Goal: Task Accomplishment & Management: Use online tool/utility

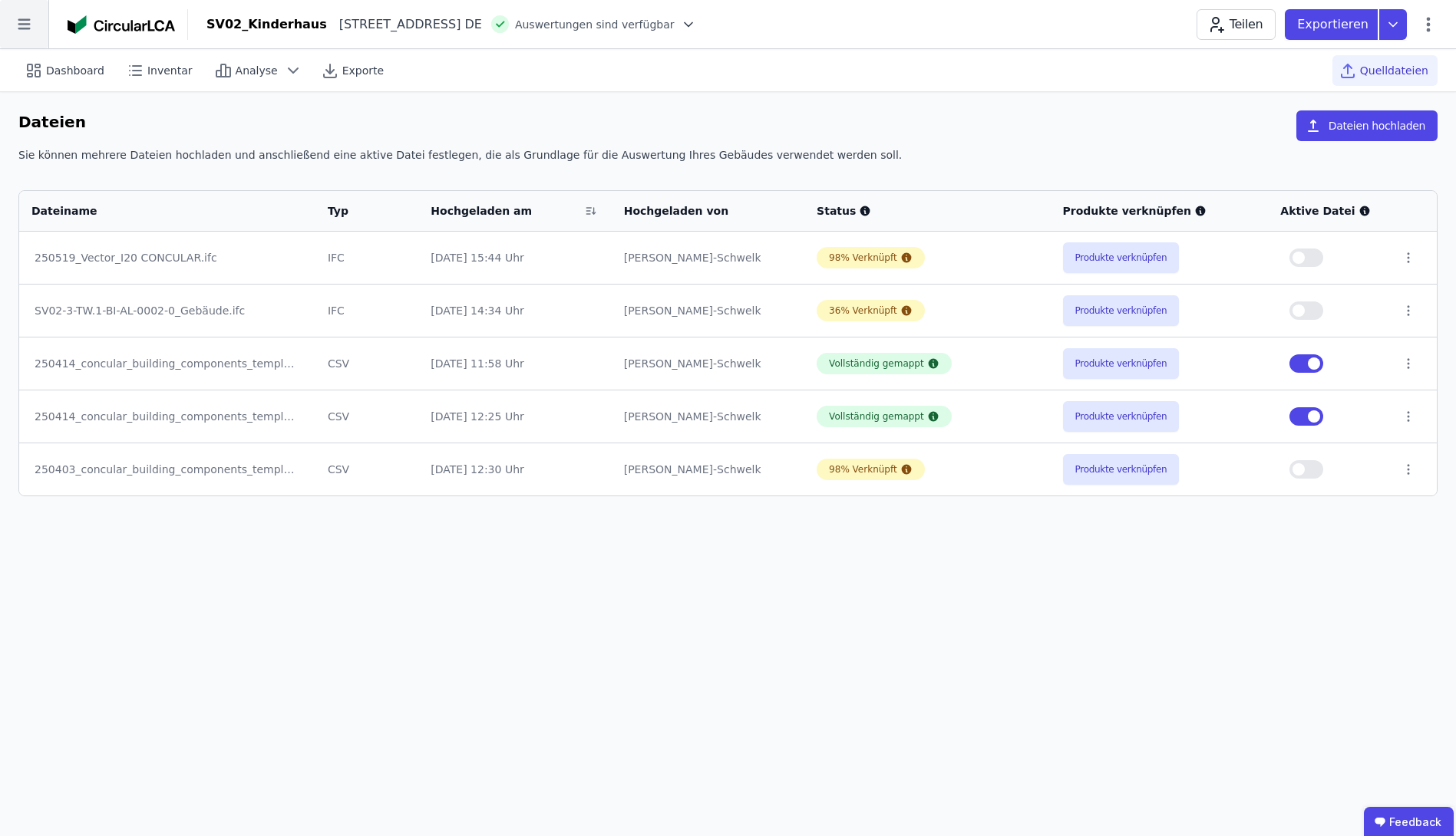
click at [23, 23] on icon at bounding box center [24, 24] width 48 height 48
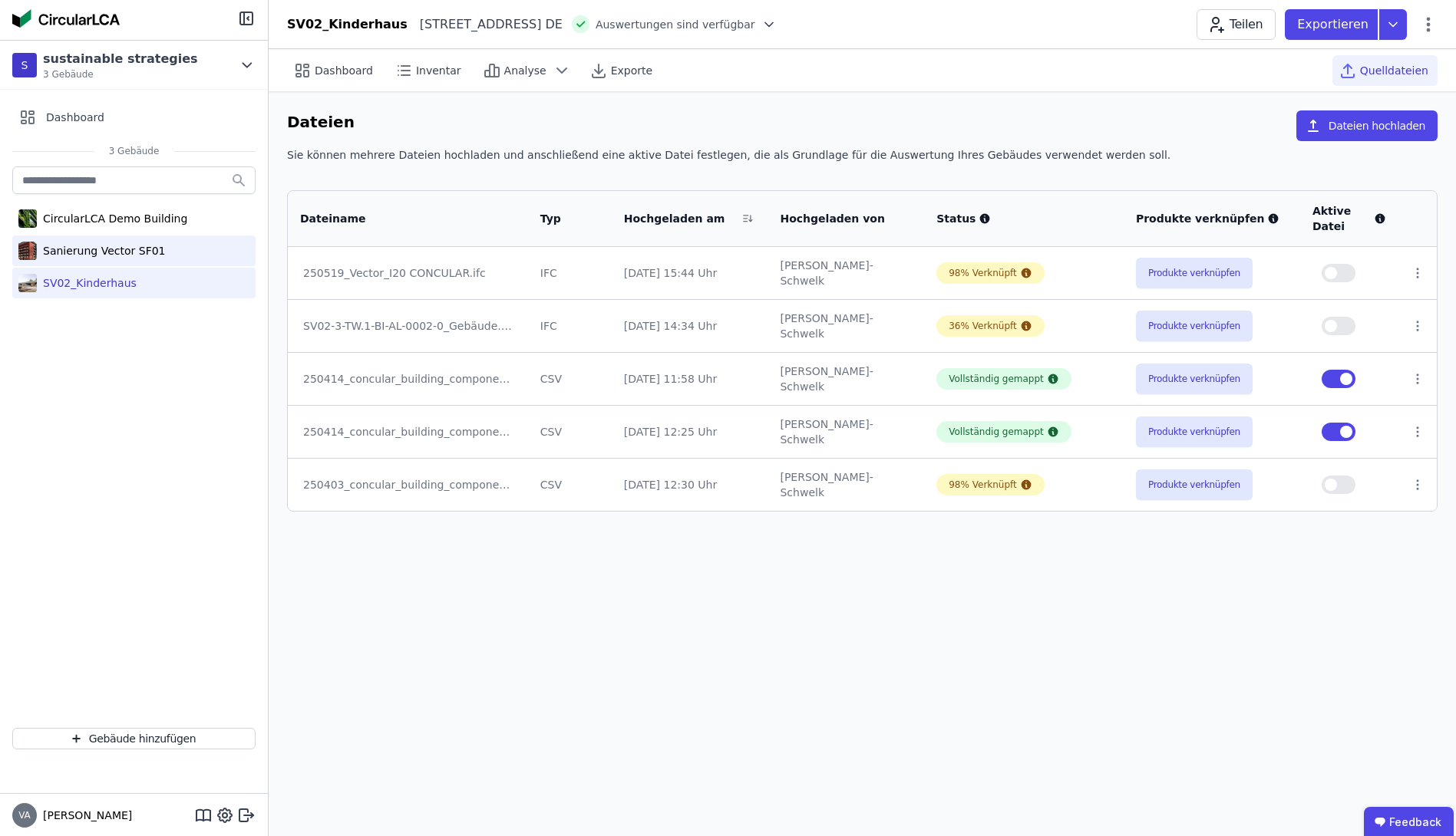
click at [65, 249] on div "Sanierung Vector SF01" at bounding box center [101, 251] width 129 height 16
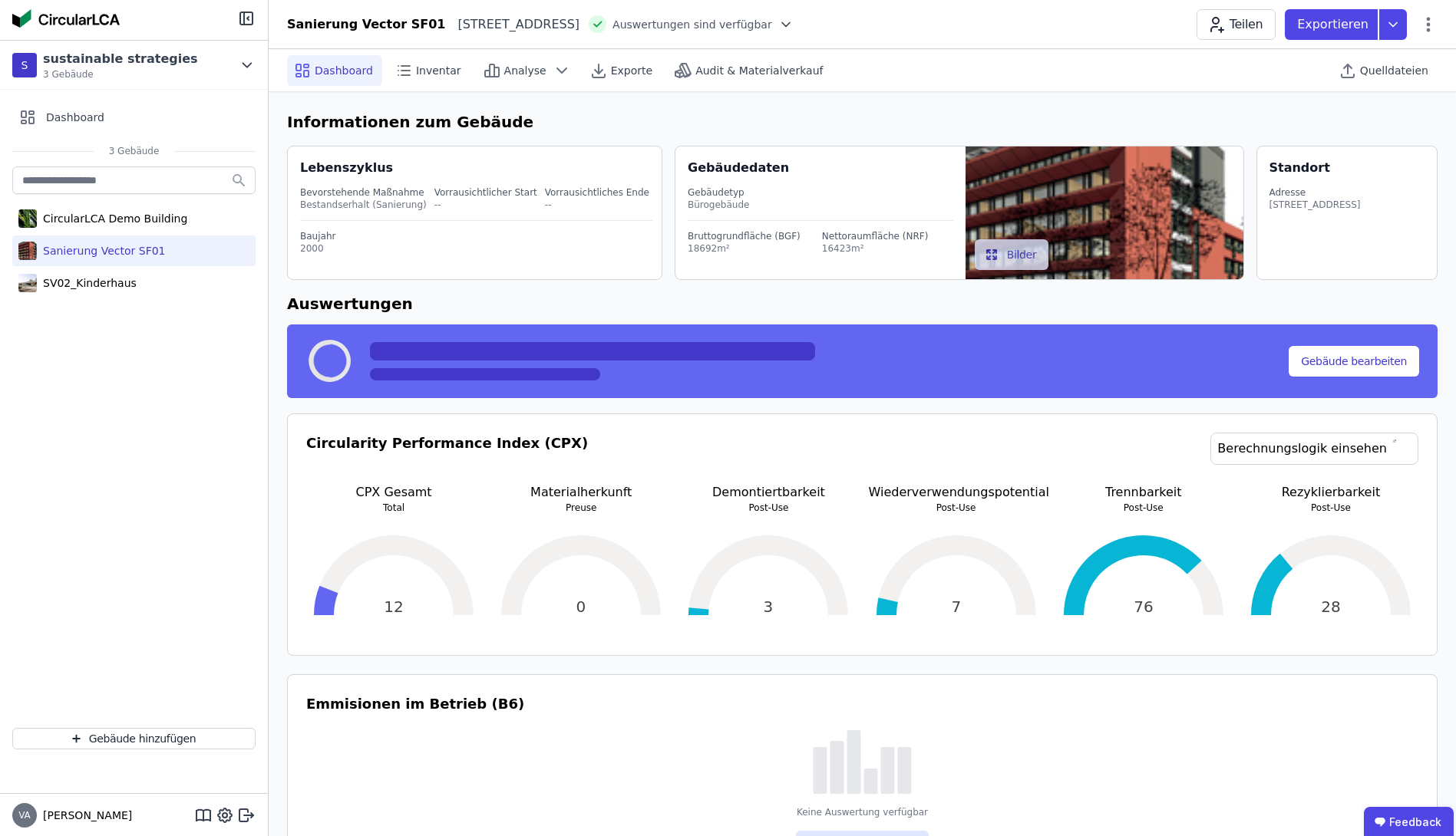
select select "*"
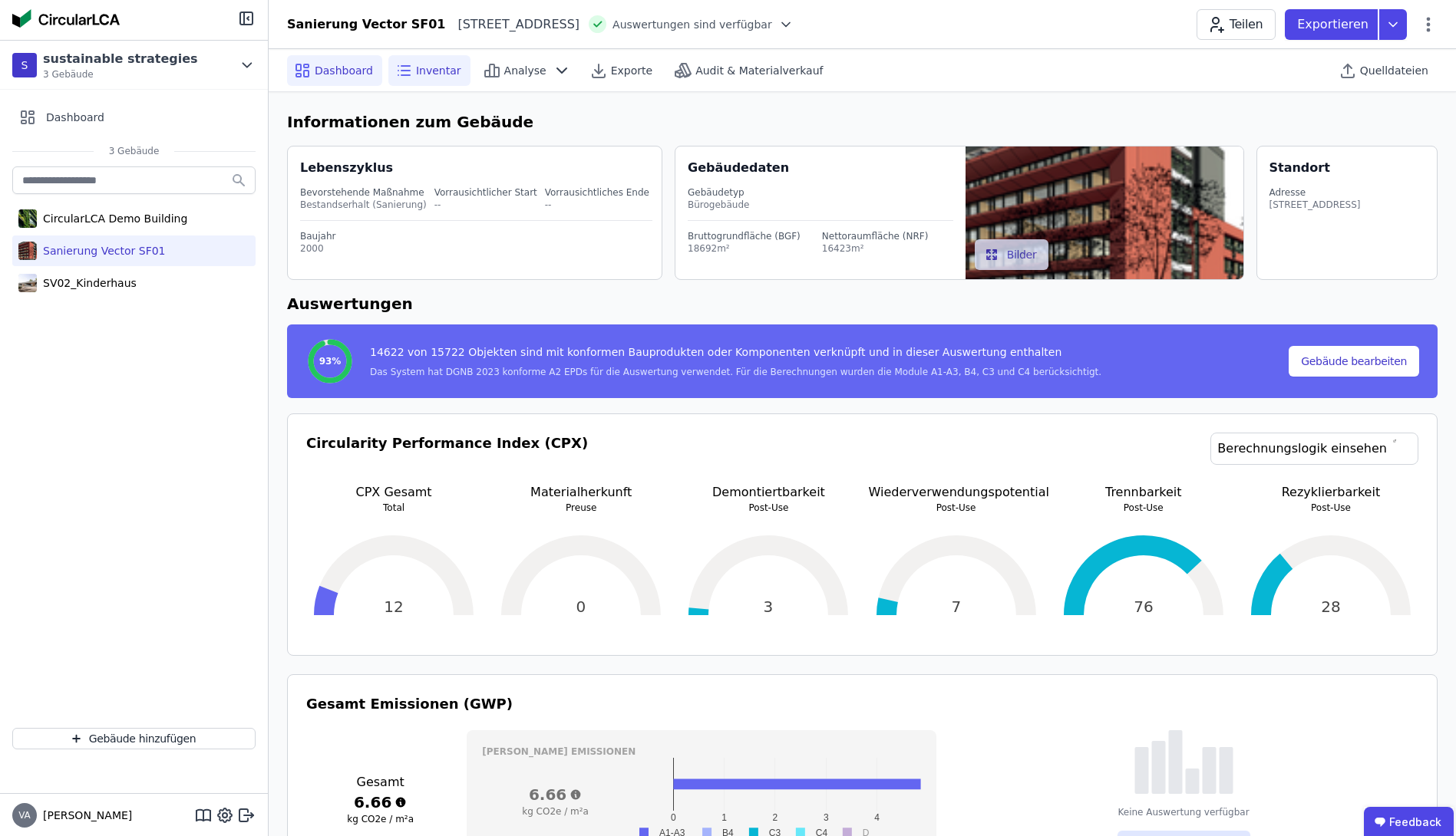
click at [416, 73] on span "Inventar" at bounding box center [438, 71] width 45 height 16
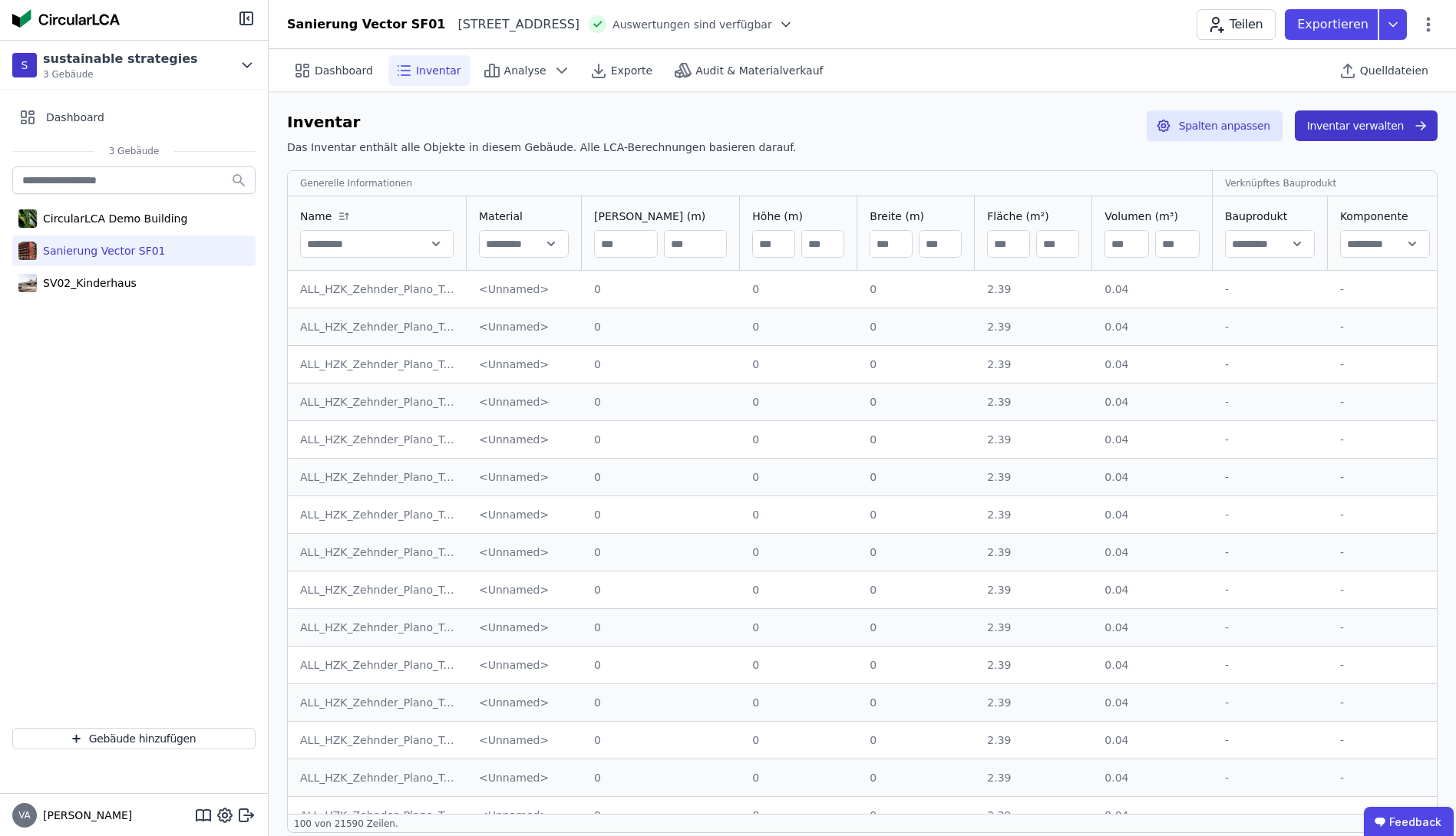
click at [1392, 129] on button "Inventar verwalten" at bounding box center [1367, 125] width 143 height 30
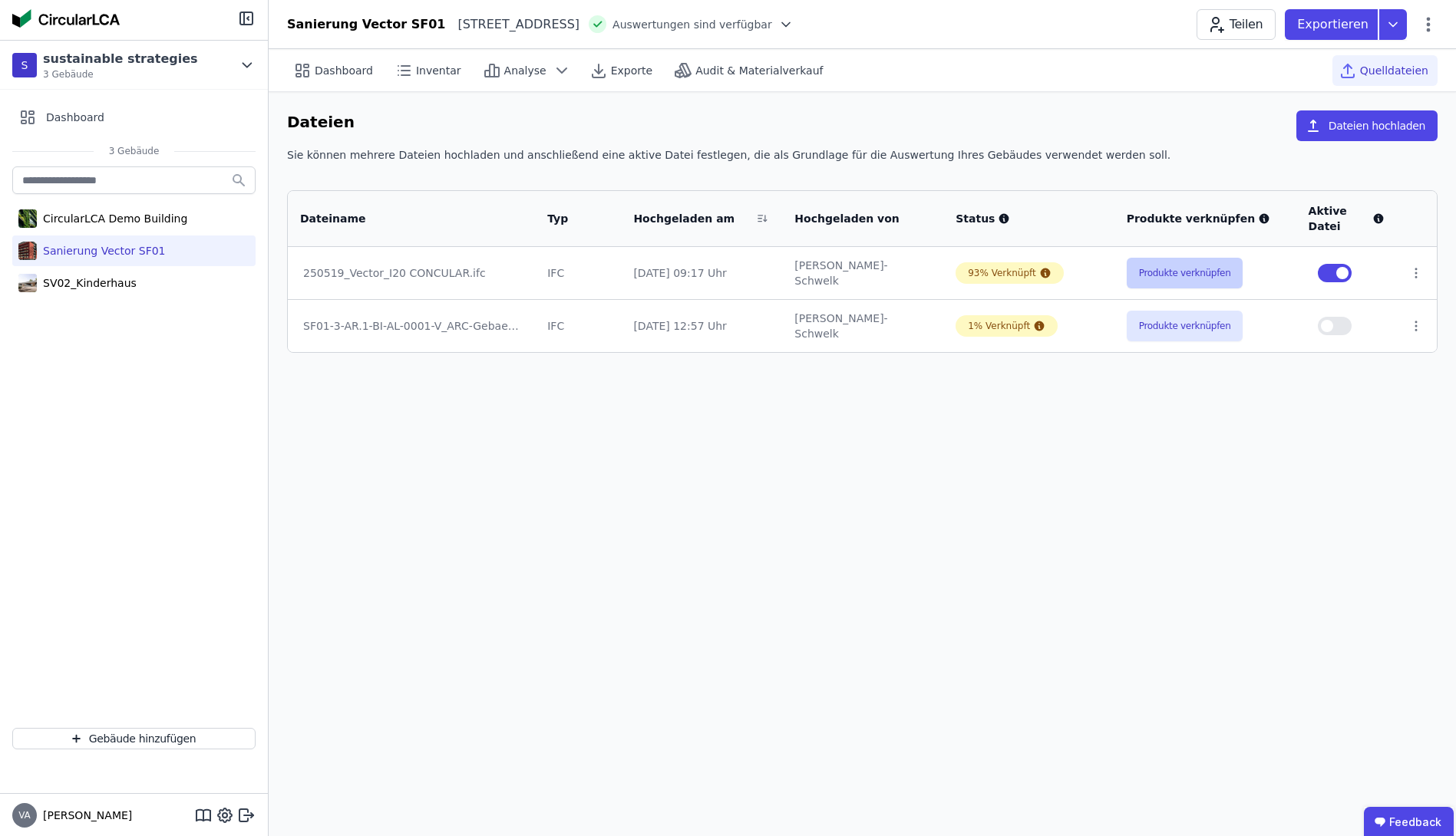
click at [1160, 274] on button "Produkte verknüpfen" at bounding box center [1185, 273] width 117 height 30
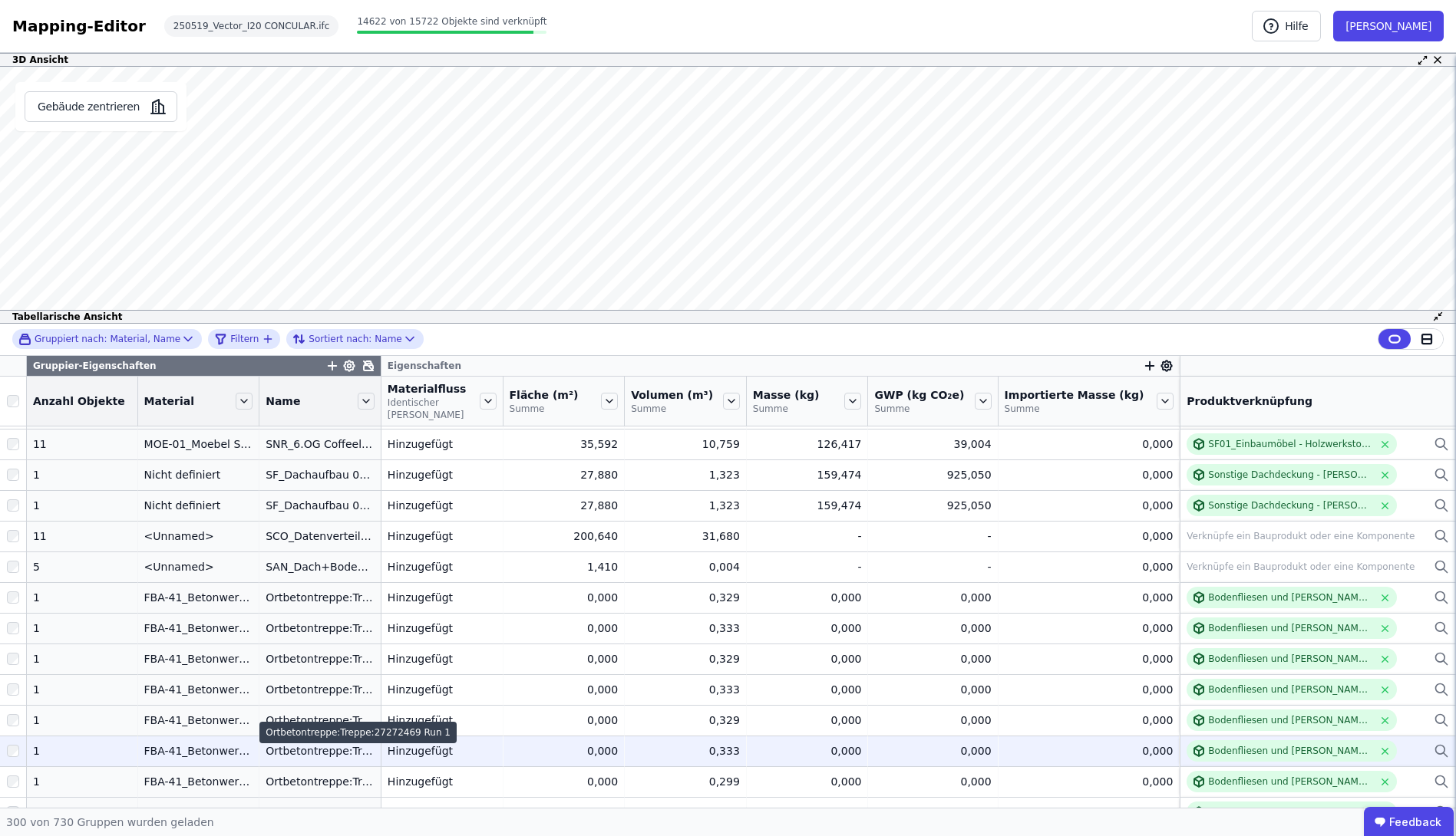
scroll to position [6838, 0]
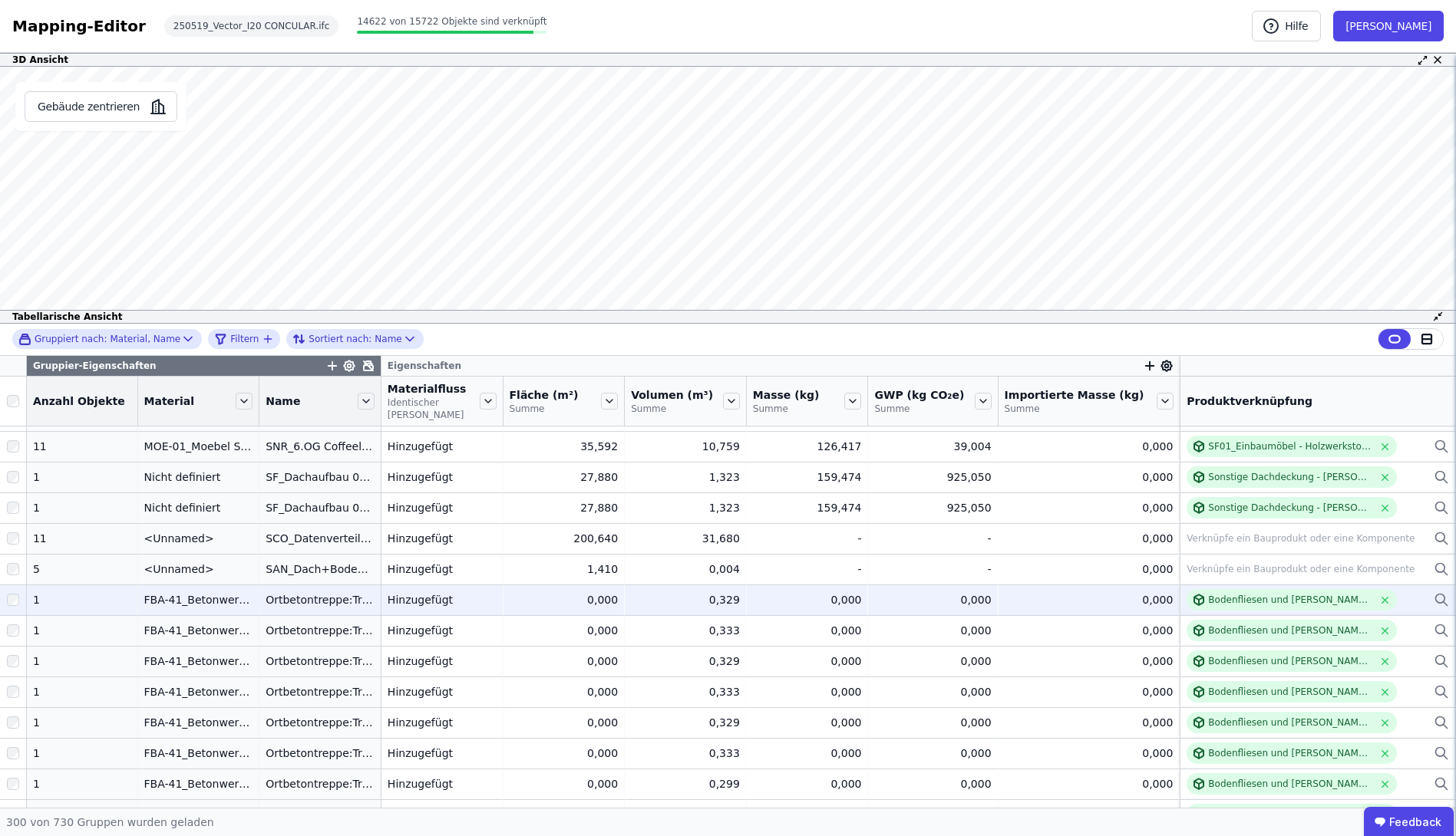
click at [20, 586] on div at bounding box center [13, 600] width 26 height 28
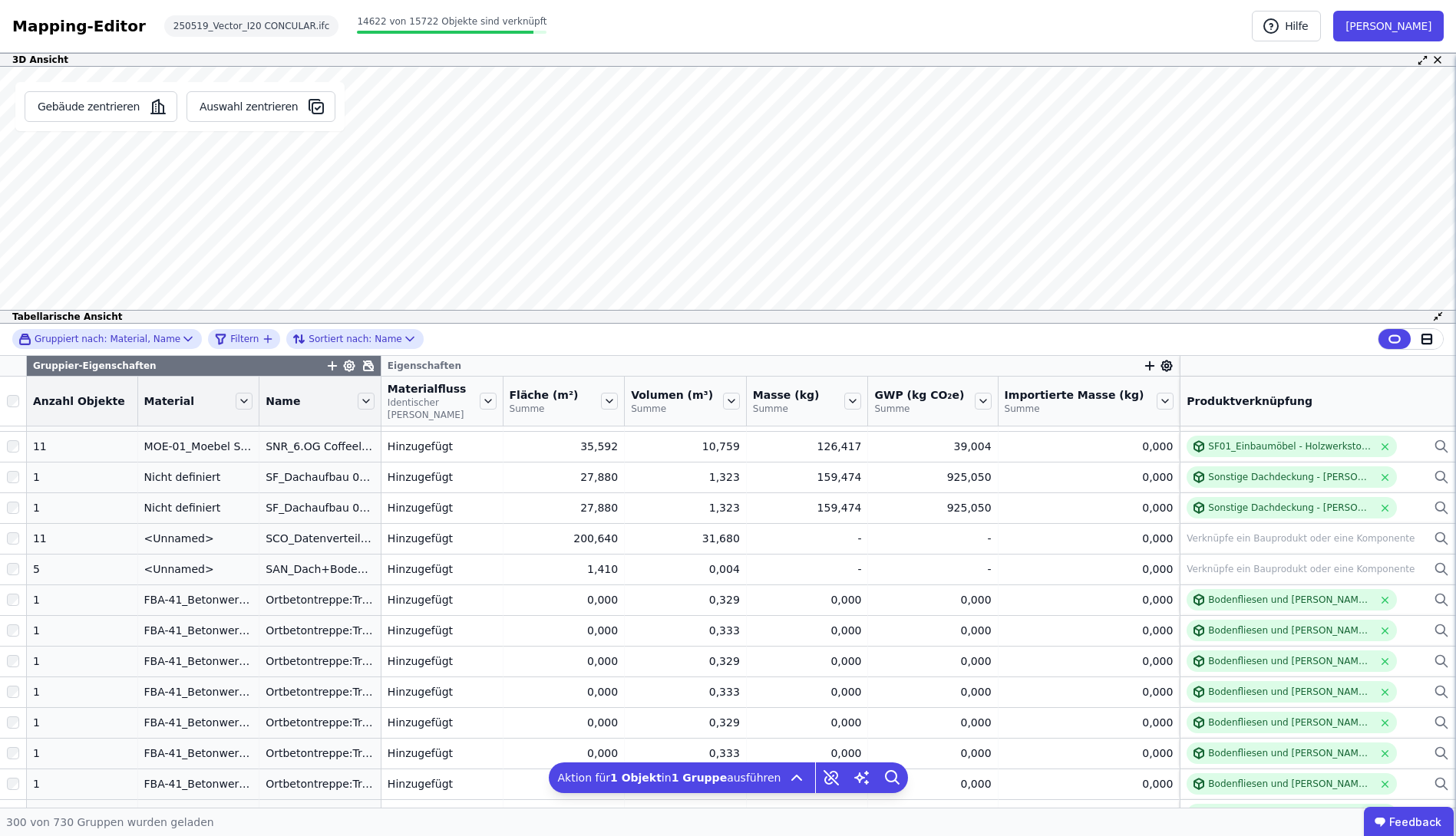
scroll to position [0, 0]
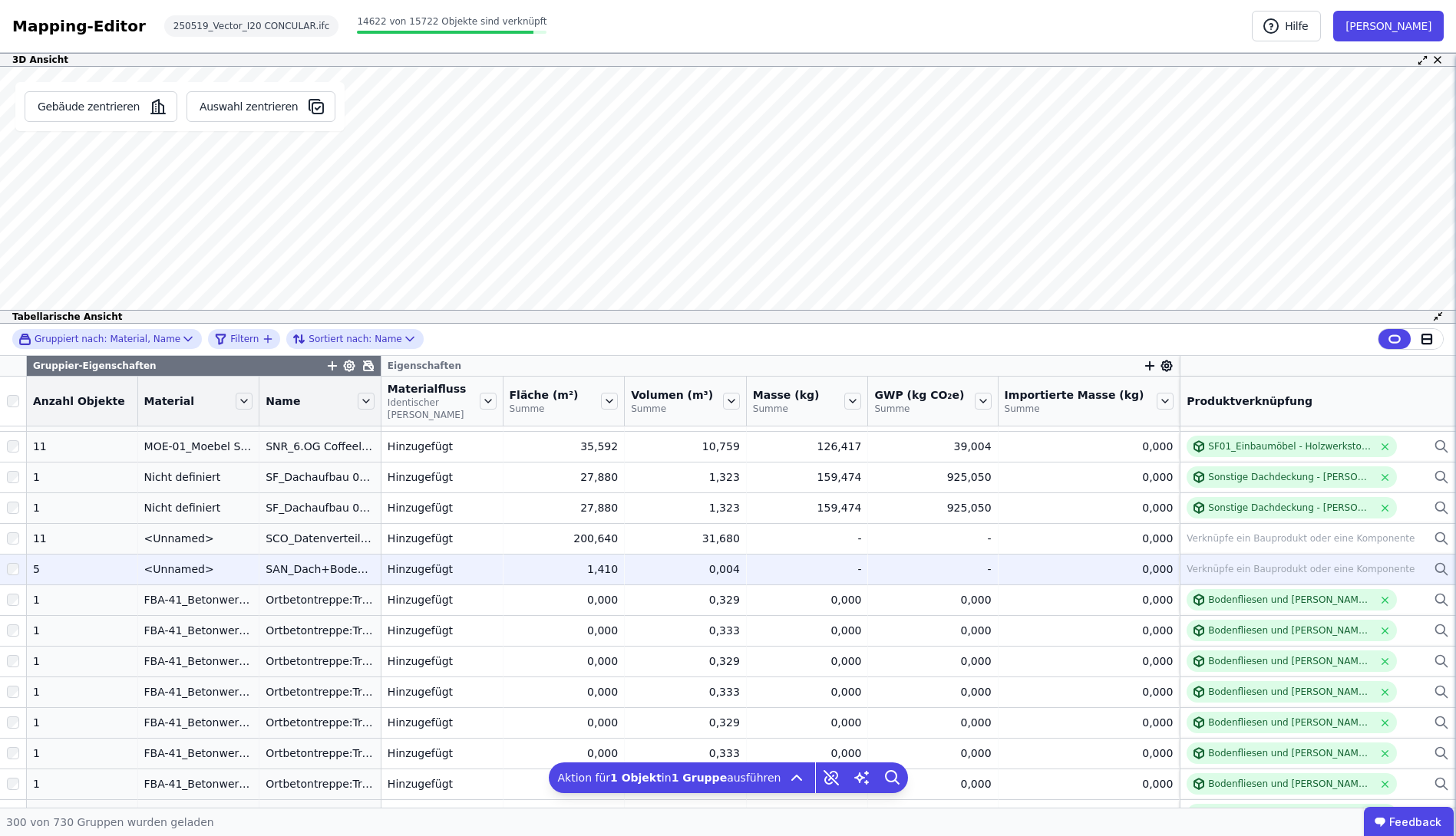
click at [1229, 563] on div "Verknüpfe ein Bauprodukt oder eine Komponente" at bounding box center [1300, 570] width 228 height 12
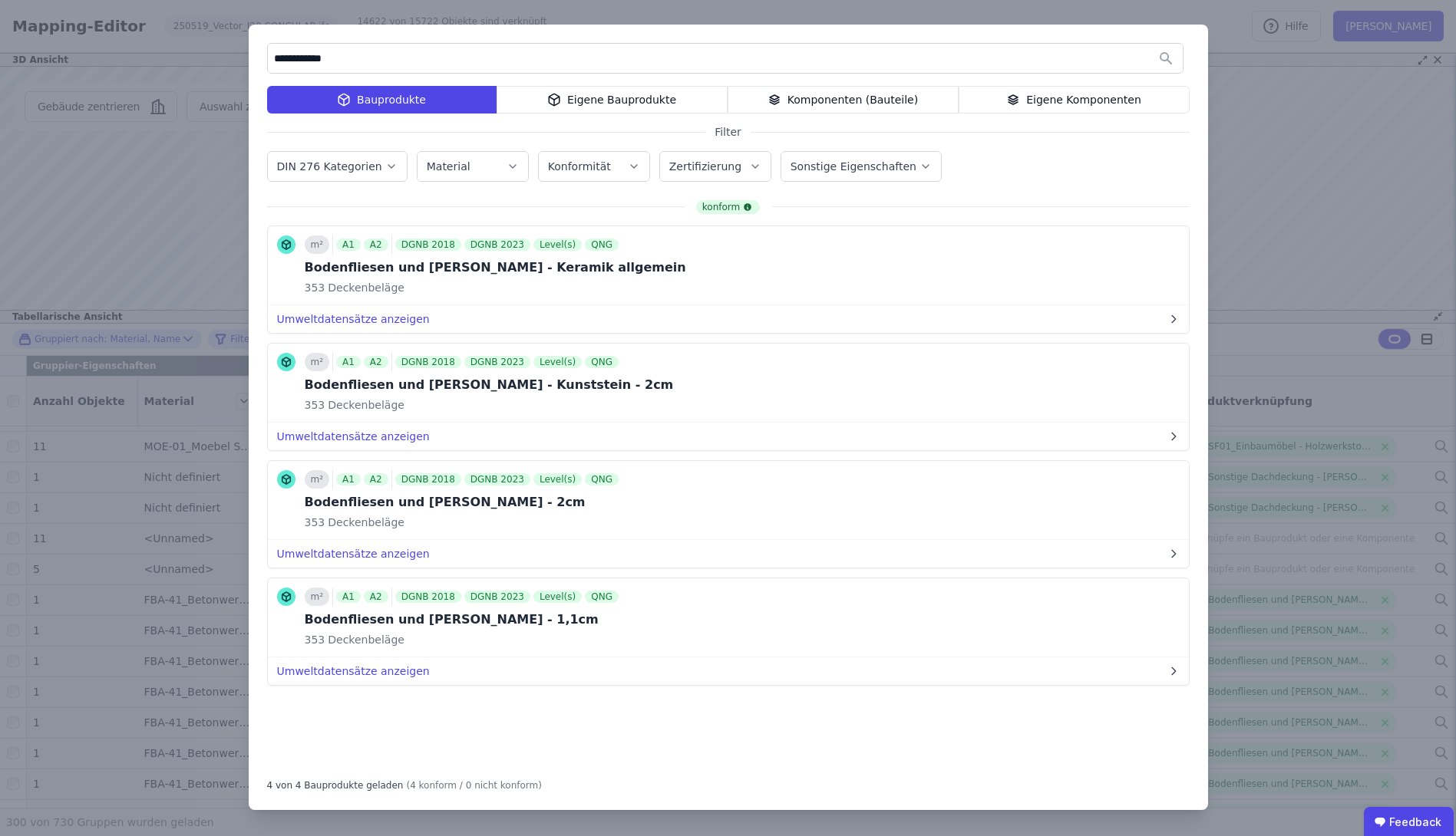
type input "**********"
drag, startPoint x: 612, startPoint y: 378, endPoint x: 993, endPoint y: 280, distance: 393.4
click at [993, 280] on div "m² A1 A2 DGNB 2018 DGNB 2023 Level(s) QNG Bodenfliesen und [PERSON_NAME] - Kera…" at bounding box center [728, 266] width 921 height 79
click at [1025, 258] on button "Bauprodukt verknüpfen" at bounding box center [1046, 265] width 166 height 30
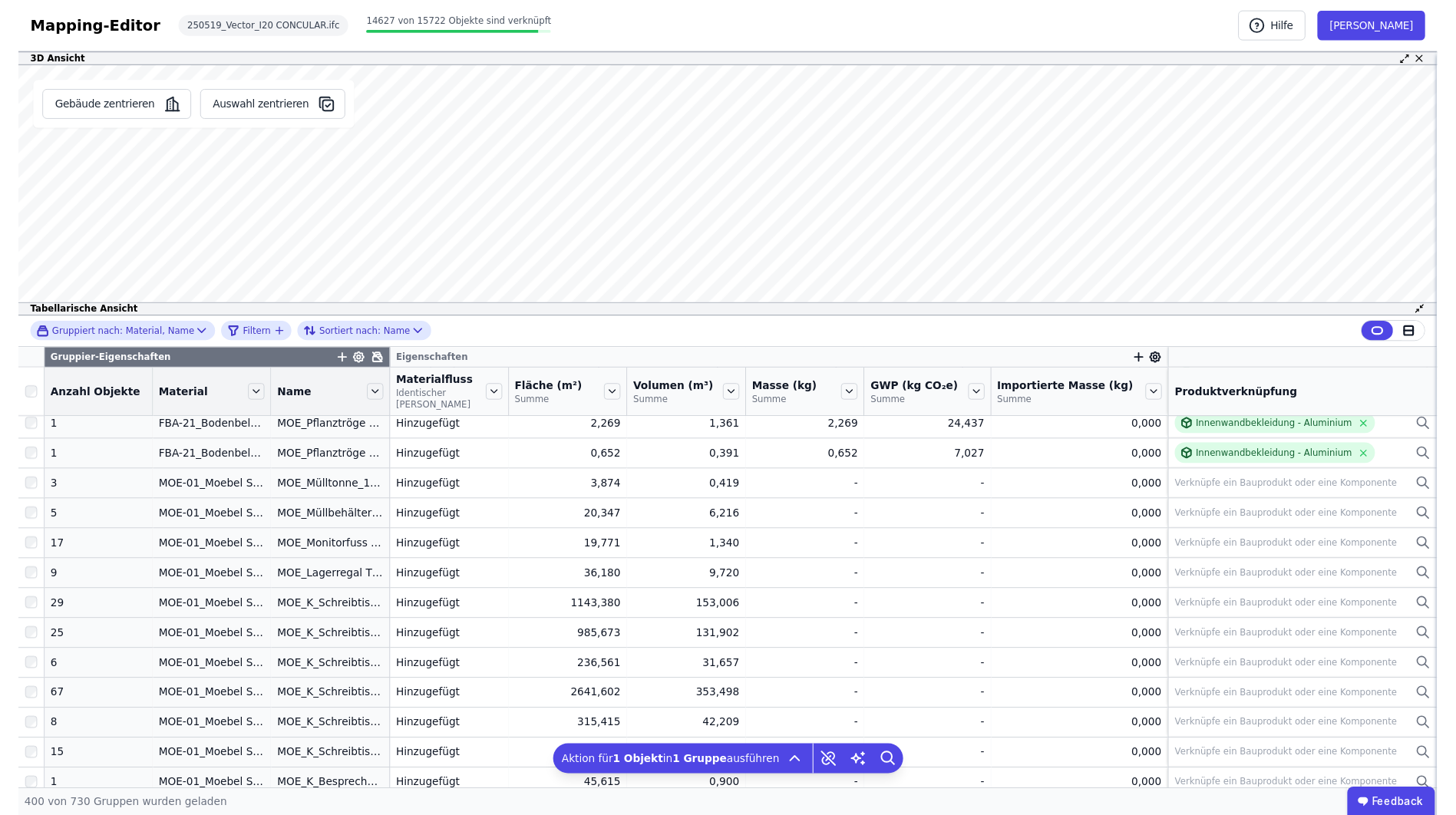
scroll to position [9176, 0]
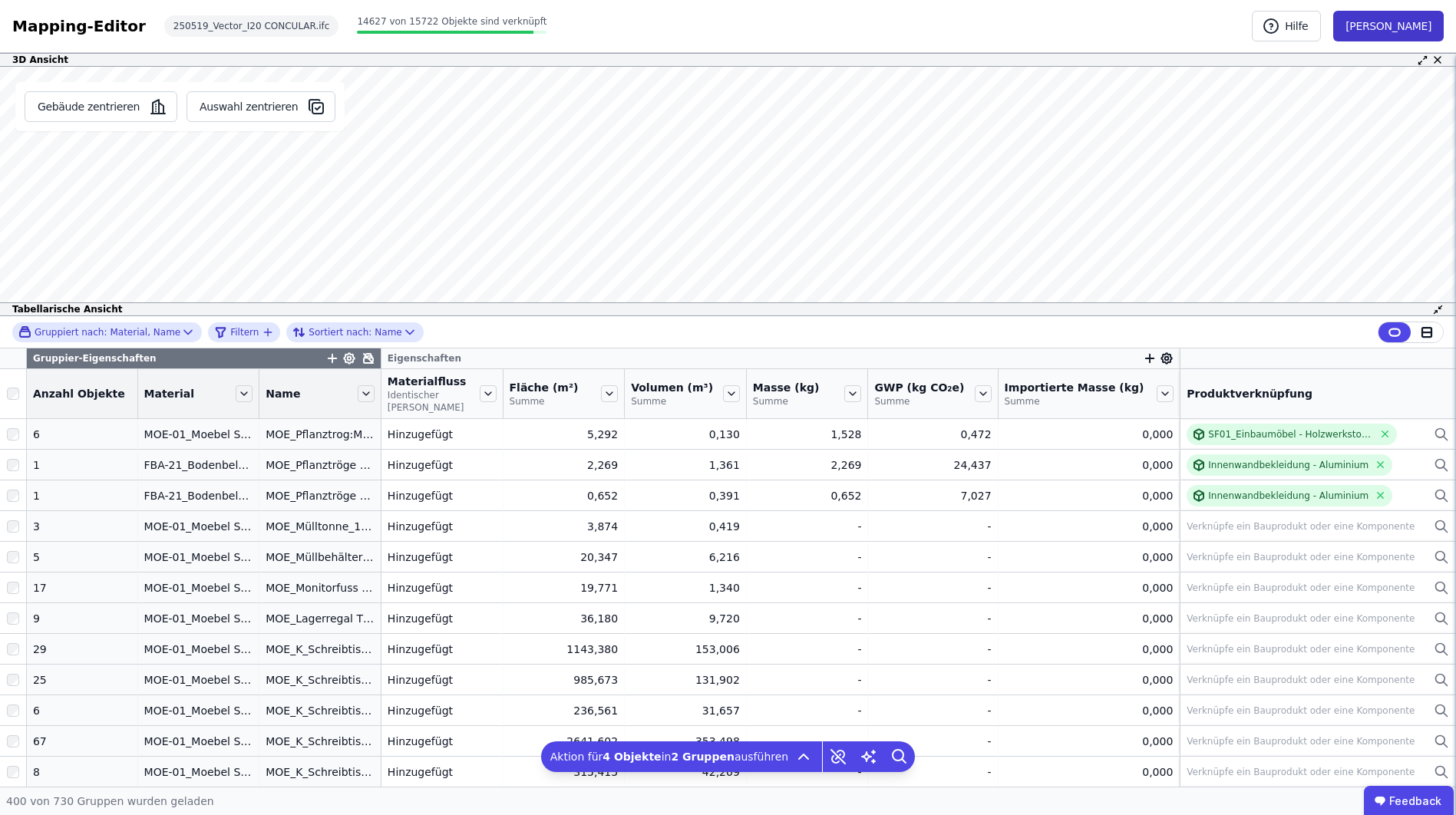
click at [1409, 27] on button "[PERSON_NAME]" at bounding box center [1388, 26] width 110 height 30
